Goal: Task Accomplishment & Management: Complete application form

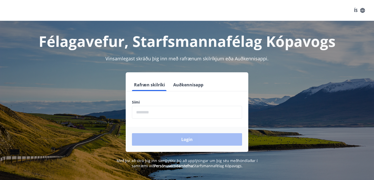
click at [142, 119] on form "Rafræn skilríki Auðkennisapp Sími ​ Login" at bounding box center [187, 114] width 122 height 73
click at [141, 116] on input "phone" at bounding box center [187, 112] width 110 height 13
type input "********"
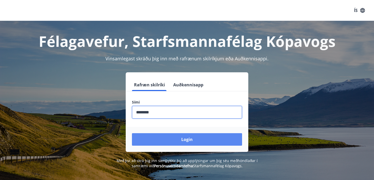
click at [183, 138] on button "Login" at bounding box center [187, 139] width 110 height 12
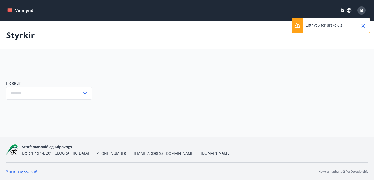
type input "***"
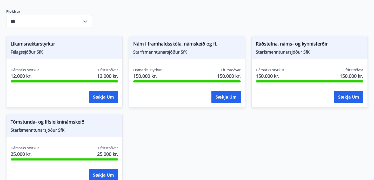
scroll to position [76, 0]
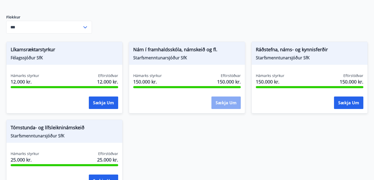
click at [229, 104] on button "Sækja um" at bounding box center [225, 102] width 29 height 12
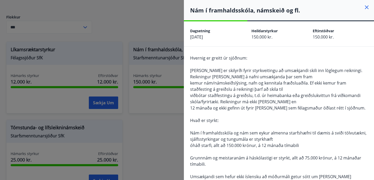
click at [371, 3] on div "Nám í framhaldsskóla, námskeið og fl." at bounding box center [279, 10] width 190 height 20
click at [364, 5] on icon at bounding box center [366, 7] width 6 height 6
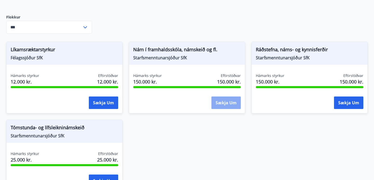
click at [222, 100] on button "Sækja um" at bounding box center [225, 102] width 29 height 12
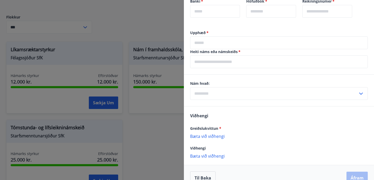
scroll to position [296, 0]
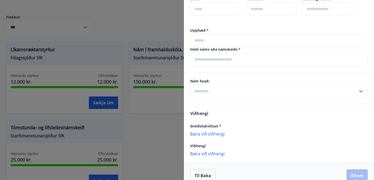
click at [205, 91] on input "text" at bounding box center [274, 91] width 168 height 13
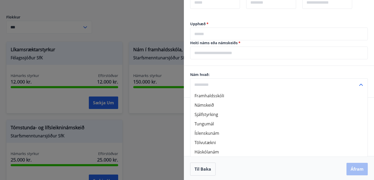
scroll to position [304, 0]
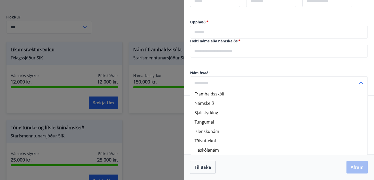
click at [199, 149] on li "Háskólanám" at bounding box center [278, 149] width 177 height 9
type input "**********"
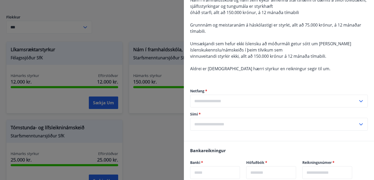
scroll to position [135, 0]
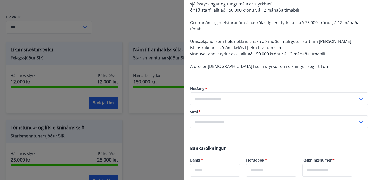
click at [213, 99] on input "text" at bounding box center [274, 98] width 168 height 13
click at [222, 84] on div "Netfang   * Skrá nýtt netfang ​ Sími   * ​" at bounding box center [279, 107] width 178 height 63
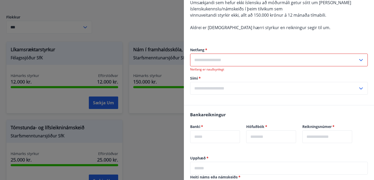
scroll to position [0, 0]
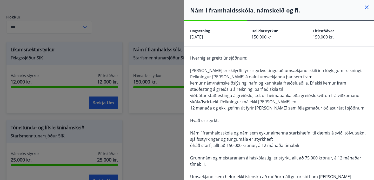
click at [365, 8] on icon at bounding box center [367, 7] width 4 height 4
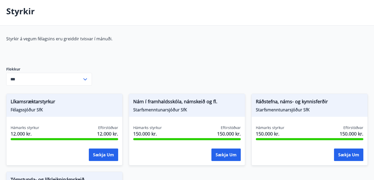
scroll to position [24, 0]
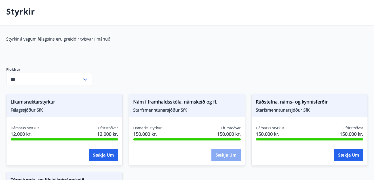
click at [223, 153] on button "Sækja um" at bounding box center [225, 154] width 29 height 12
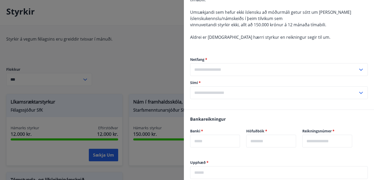
scroll to position [166, 0]
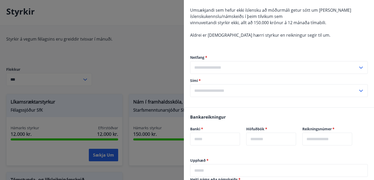
click at [207, 66] on input "text" at bounding box center [274, 67] width 168 height 13
click at [202, 64] on input "text" at bounding box center [274, 67] width 168 height 13
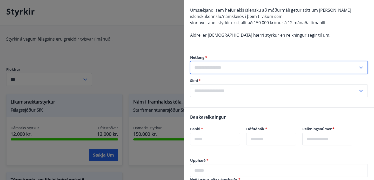
click at [216, 63] on input "text" at bounding box center [274, 67] width 168 height 13
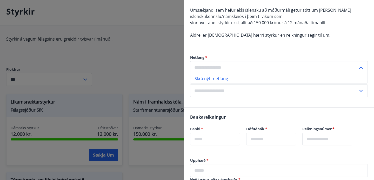
click at [230, 76] on li "Skrá nýtt netfang" at bounding box center [278, 78] width 177 height 9
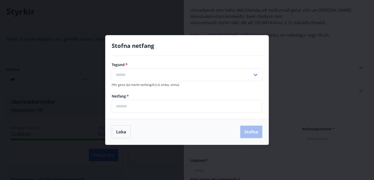
click at [151, 76] on input "text" at bounding box center [182, 74] width 141 height 13
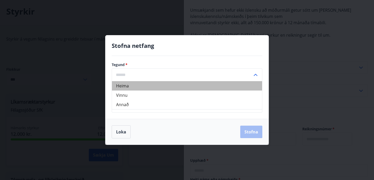
click at [142, 86] on li "Heima" at bounding box center [187, 85] width 150 height 9
type input "*****"
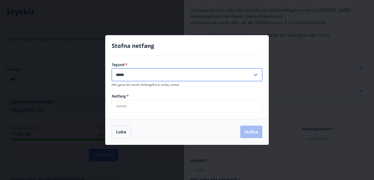
click at [142, 79] on input "*****" at bounding box center [182, 74] width 141 height 13
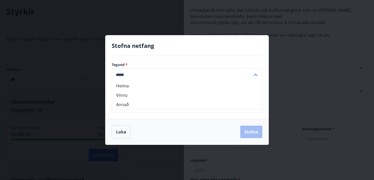
click at [155, 57] on div "Tegund   * Heima Vinnu Annað ***** ​ Hér getur þú merkt netfangið (t.d. einka, …" at bounding box center [186, 87] width 163 height 63
click at [127, 105] on input "email" at bounding box center [187, 106] width 151 height 13
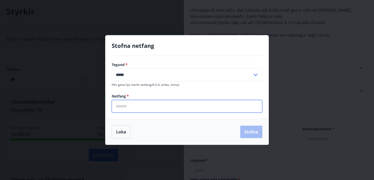
type input "**********"
click at [257, 128] on button "Stofna" at bounding box center [251, 131] width 22 height 12
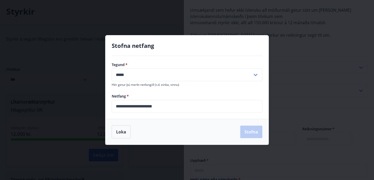
type input "**********"
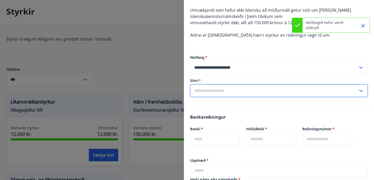
click at [211, 91] on input "text" at bounding box center [274, 90] width 168 height 13
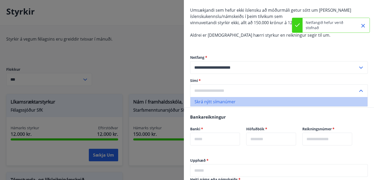
click at [213, 100] on li "Skrá nýtt símanúmer" at bounding box center [278, 101] width 177 height 9
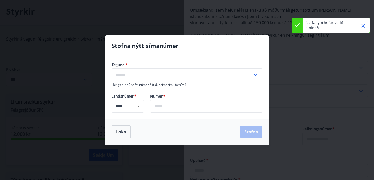
click at [149, 75] on input "text" at bounding box center [182, 74] width 141 height 13
click at [132, 90] on li "Farsími" at bounding box center [187, 85] width 150 height 9
type input "*******"
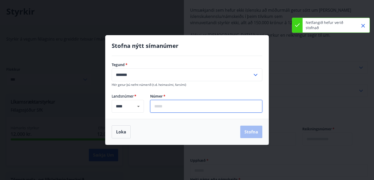
click at [156, 103] on input "text" at bounding box center [206, 106] width 112 height 13
type input "*******"
click at [244, 133] on button "Stofna" at bounding box center [251, 131] width 22 height 12
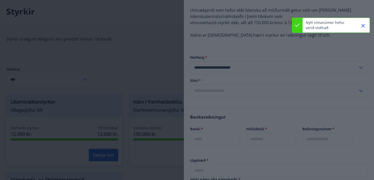
type input "**********"
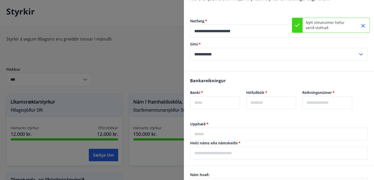
scroll to position [203, 0]
click at [201, 104] on input "text" at bounding box center [215, 102] width 50 height 13
type input "****"
click at [260, 100] on input "text" at bounding box center [271, 102] width 50 height 13
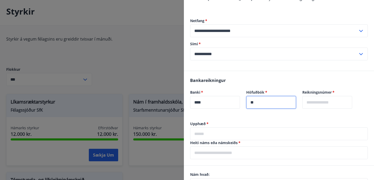
type input "**"
click at [346, 103] on input "text" at bounding box center [327, 102] width 50 height 13
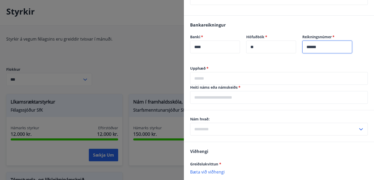
scroll to position [258, 0]
type input "******"
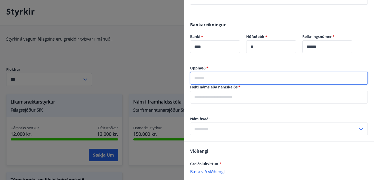
click at [204, 79] on input "text" at bounding box center [279, 78] width 178 height 13
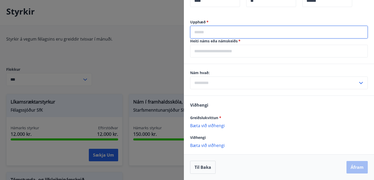
scroll to position [304, 0]
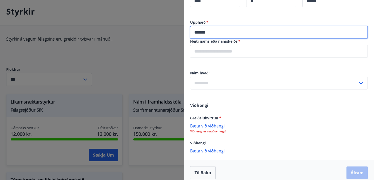
type input "*******"
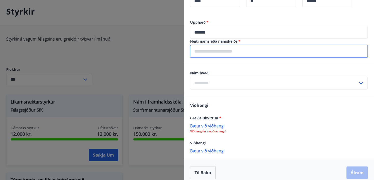
click at [204, 55] on input "text" at bounding box center [279, 51] width 178 height 13
type input "*******"
click at [201, 77] on input "text" at bounding box center [274, 83] width 168 height 13
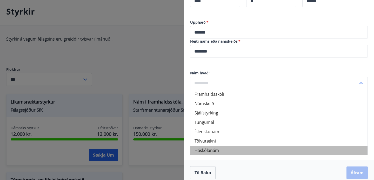
click at [198, 148] on li "Háskólanám" at bounding box center [278, 149] width 177 height 9
type input "**********"
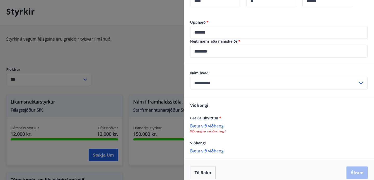
click at [220, 50] on input "*******" at bounding box center [279, 51] width 178 height 13
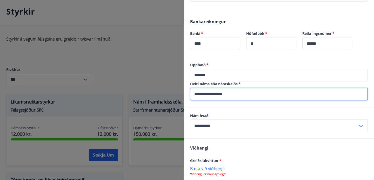
scroll to position [309, 0]
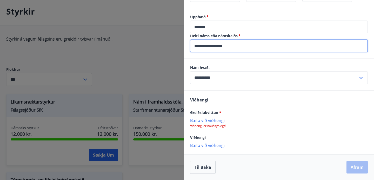
type input "**********"
click at [204, 121] on p "Bæta við viðhengi" at bounding box center [279, 119] width 178 height 5
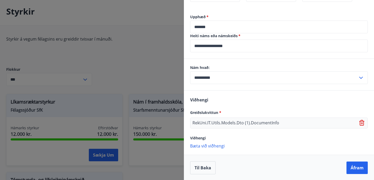
click at [197, 123] on p "RekUni.IT.Utils.Models.Dto (1).DocumentInfo" at bounding box center [235, 123] width 87 height 6
click at [261, 122] on p "RekUni.IT.Utils.Models.Dto (1).DocumentInfo" at bounding box center [235, 123] width 87 height 6
click at [244, 120] on p "RekUni.IT.Utils.Models.Dto (1).DocumentInfo" at bounding box center [235, 123] width 87 height 6
click at [211, 122] on p "RekUni.IT.Utils.Models.Dto (1).DocumentInfo" at bounding box center [235, 123] width 87 height 6
click at [200, 138] on span "Viðhengi" at bounding box center [198, 137] width 16 height 5
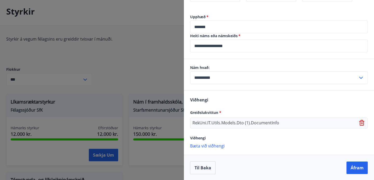
click at [197, 145] on p "Bæta við viðhengi" at bounding box center [279, 145] width 178 height 5
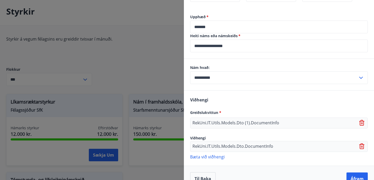
scroll to position [321, 0]
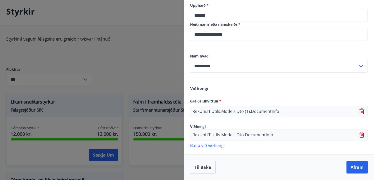
click at [221, 137] on p "RekUni.IT.Utils.Models.Dto.DocumentInfo" at bounding box center [232, 135] width 81 height 6
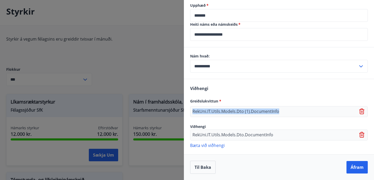
drag, startPoint x: 193, startPoint y: 110, endPoint x: 289, endPoint y: 111, distance: 96.0
click at [290, 112] on div "RekUni.IT.Utils.Models.Dto (1).DocumentInfo" at bounding box center [279, 111] width 178 height 11
copy p "RekUni.IT.Utils.Models.Dto (1).DocumentInfo"
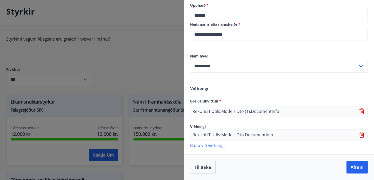
click at [241, 97] on div "Viðhengi Greiðslukvittun * RekUni.IT.Utils.Models.Dto (1).DocumentInfo Viðhengi…" at bounding box center [279, 116] width 190 height 75
click at [227, 111] on p "RekUni.IT.Utils.Models.Dto (1).DocumentInfo" at bounding box center [235, 111] width 87 height 6
click at [359, 107] on div "RekUni.IT.Utils.Models.Dto (1).DocumentInfo" at bounding box center [279, 111] width 178 height 11
click at [363, 112] on icon at bounding box center [362, 111] width 6 height 6
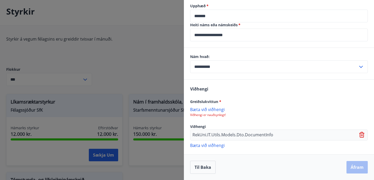
click at [360, 135] on icon at bounding box center [362, 135] width 6 height 6
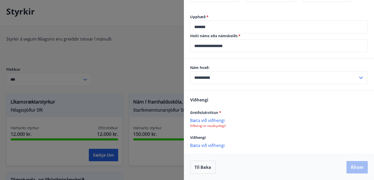
scroll to position [309, 0]
click at [217, 126] on p "Viðhengi er nauðsynlegt!" at bounding box center [279, 126] width 178 height 4
click at [197, 121] on p "Bæta við viðhengi" at bounding box center [279, 119] width 178 height 5
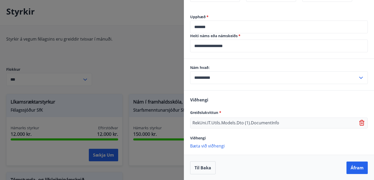
scroll to position [310, 0]
click at [223, 118] on div "RekUni.IT.Utils.Models.Dto (1).DocumentInfo" at bounding box center [279, 122] width 178 height 11
click at [221, 125] on p "RekUni.IT.Utils.Models.Dto (1).DocumentInfo" at bounding box center [235, 122] width 87 height 6
click at [361, 122] on icon at bounding box center [362, 122] width 6 height 6
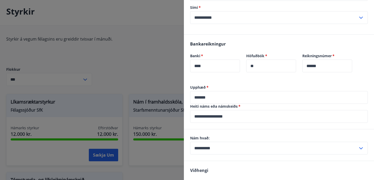
scroll to position [309, 0]
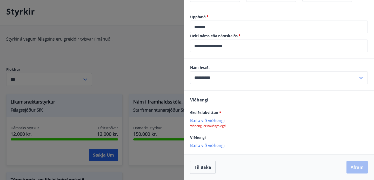
click at [202, 124] on p "Viðhengi er nauðsynlegt!" at bounding box center [279, 126] width 178 height 4
click at [202, 118] on p "Bæta við viðhengi" at bounding box center [279, 119] width 178 height 5
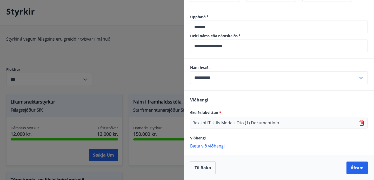
click at [361, 124] on icon at bounding box center [362, 123] width 6 height 6
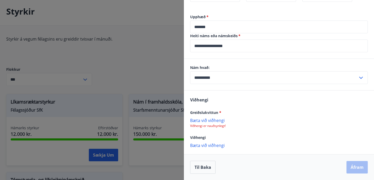
click at [207, 117] on p "Bæta við viðhengi" at bounding box center [279, 119] width 178 height 5
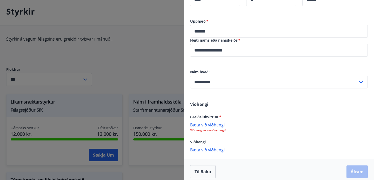
scroll to position [305, 0]
click at [203, 126] on p "Bæta við viðhengi" at bounding box center [279, 124] width 178 height 5
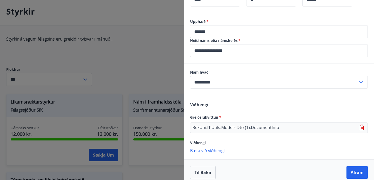
click at [217, 125] on p "RekUni.IT.Utils.Models.Dto (1).DocumentInfo" at bounding box center [235, 127] width 87 height 6
click at [359, 128] on div "RekUni.IT.Utils.Models.Dto (1).DocumentInfo" at bounding box center [279, 127] width 178 height 11
click at [362, 126] on icon at bounding box center [362, 127] width 6 height 6
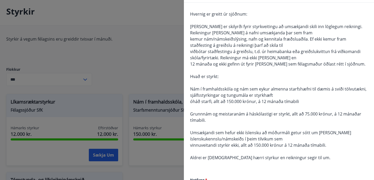
scroll to position [0, 0]
